Goal: Check status: Check status

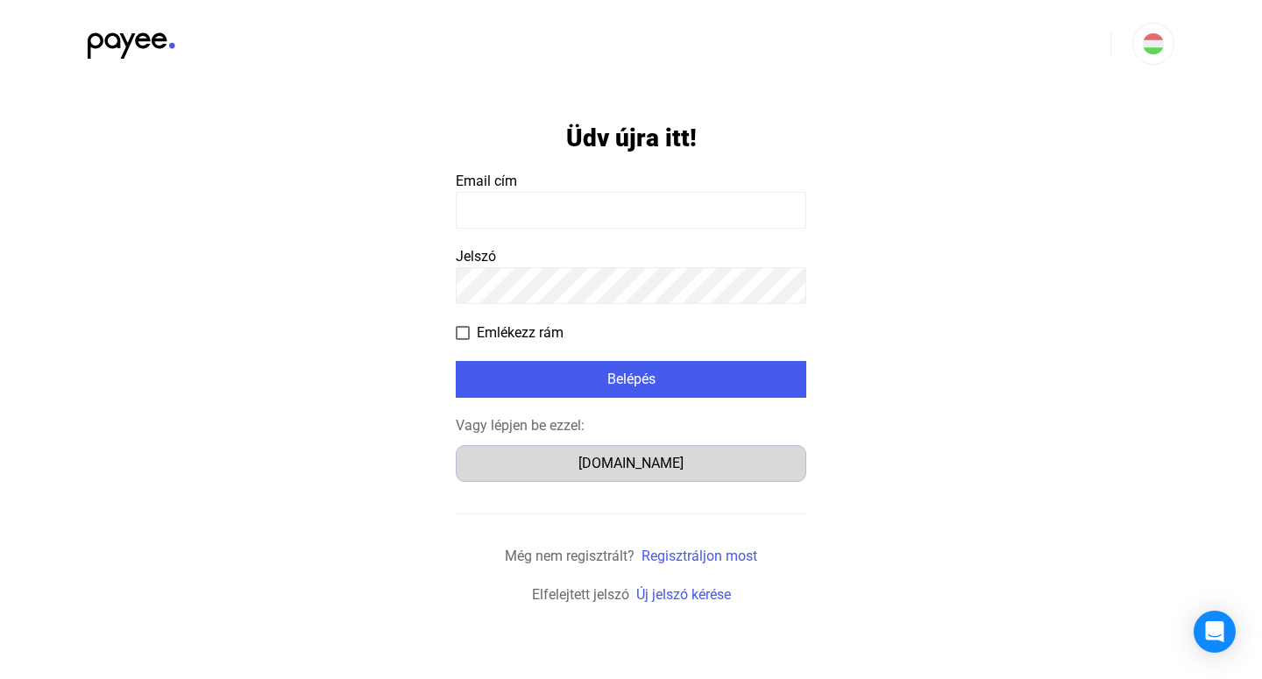
click at [642, 459] on div "Számlázz.hu" at bounding box center [631, 463] width 338 height 21
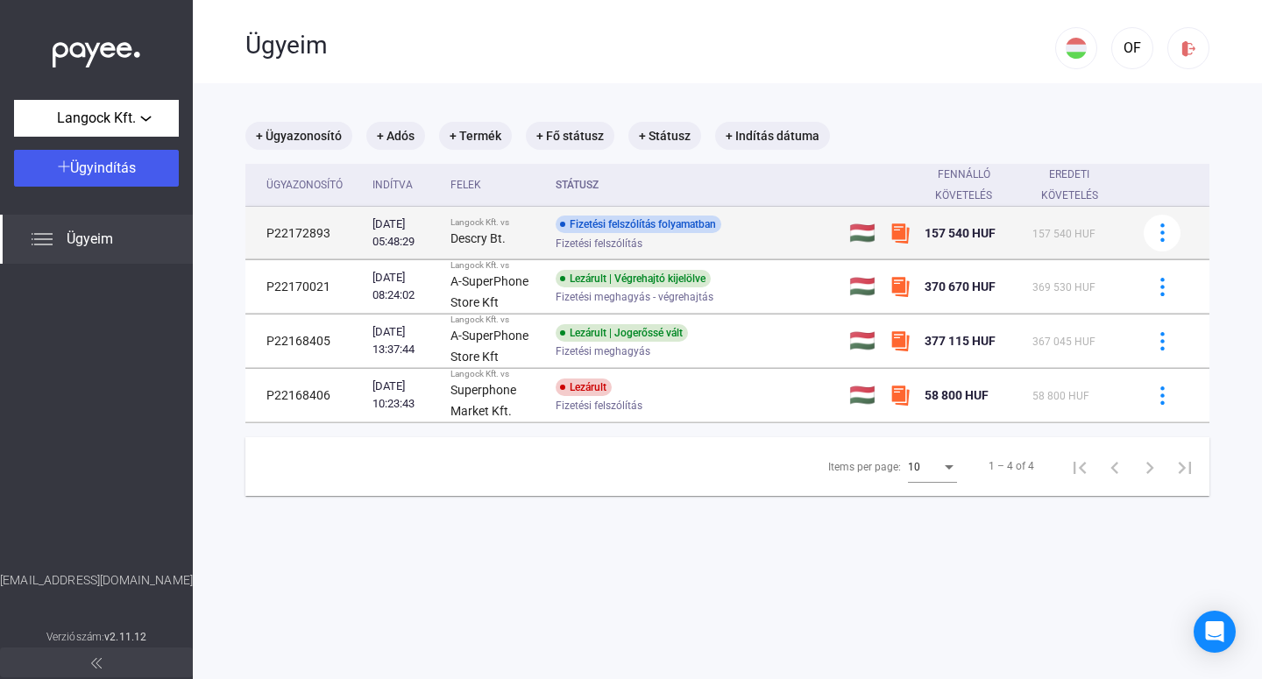
click at [773, 224] on div "Fizetési felszólítás folyamatban Fizetési felszólítás" at bounding box center [696, 233] width 280 height 34
